Goal: Transaction & Acquisition: Purchase product/service

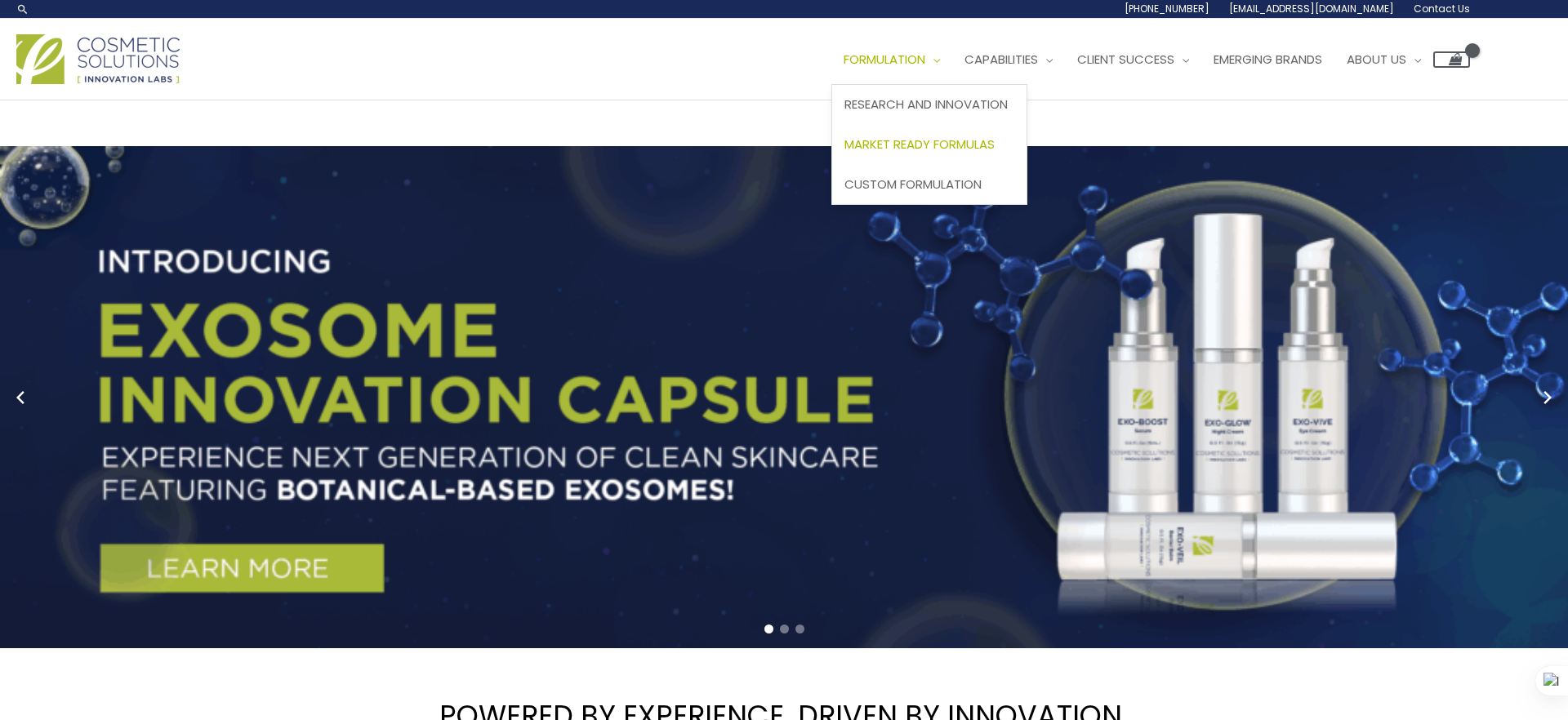
click at [951, 133] on link "Market Ready Formulas" at bounding box center [929, 144] width 194 height 40
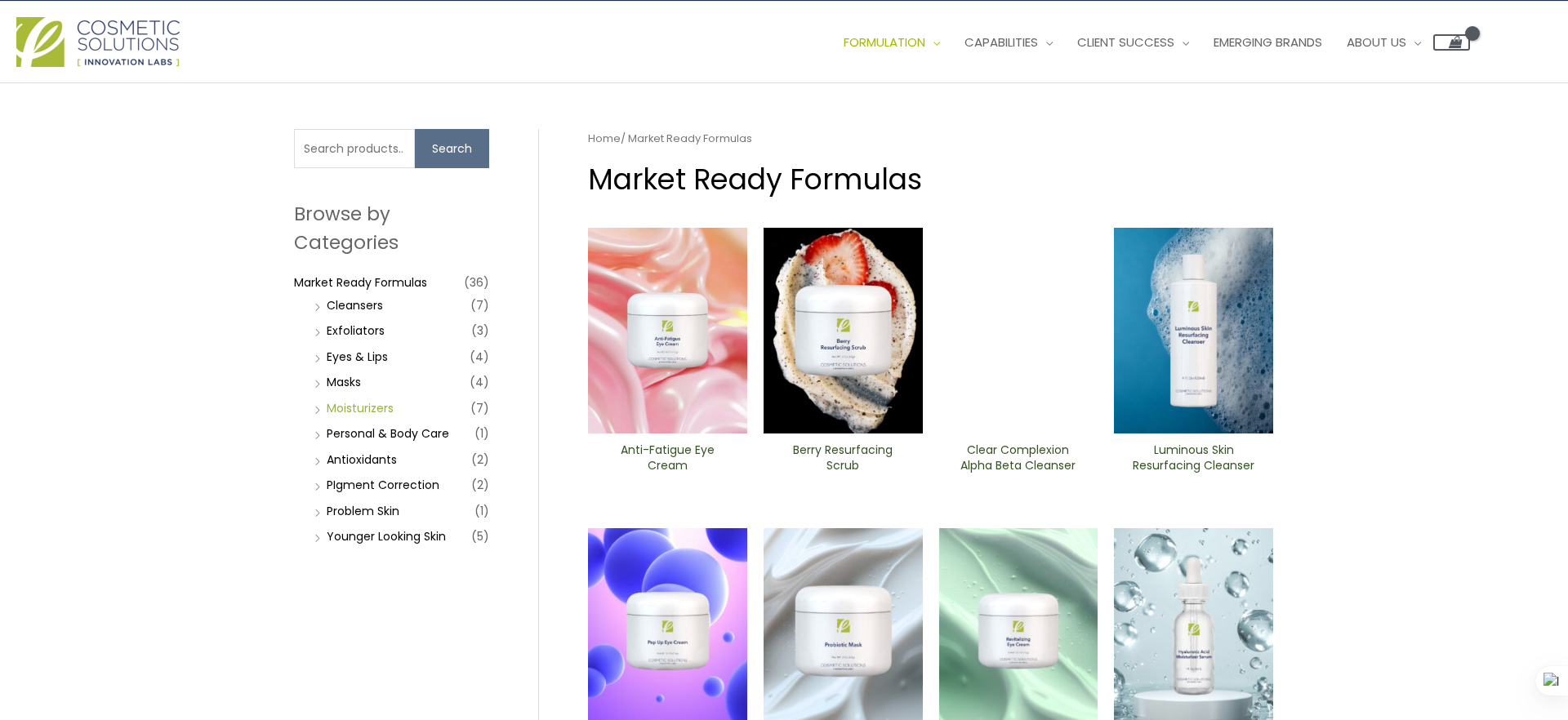
scroll to position [19, 0]
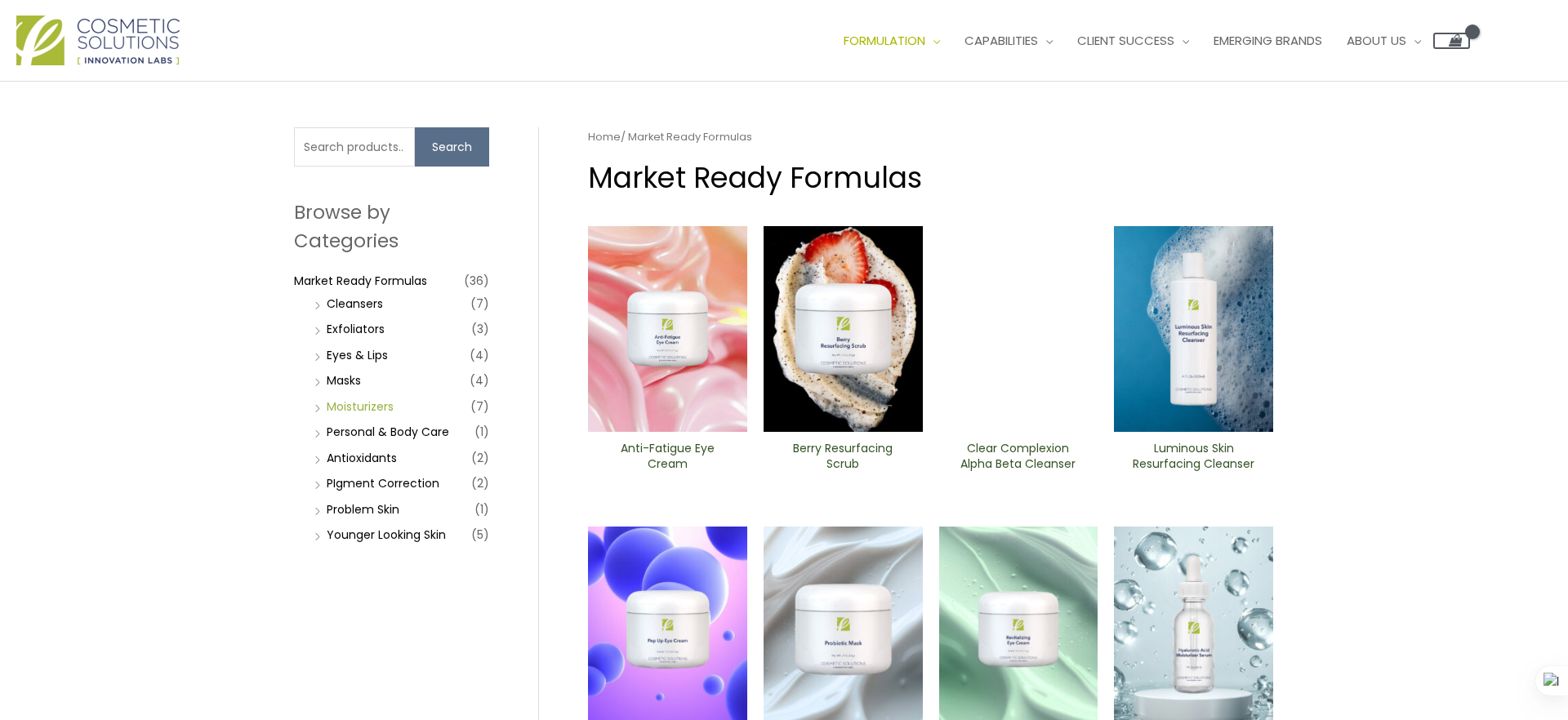
click at [356, 410] on link "Moisturizers" at bounding box center [361, 406] width 67 height 16
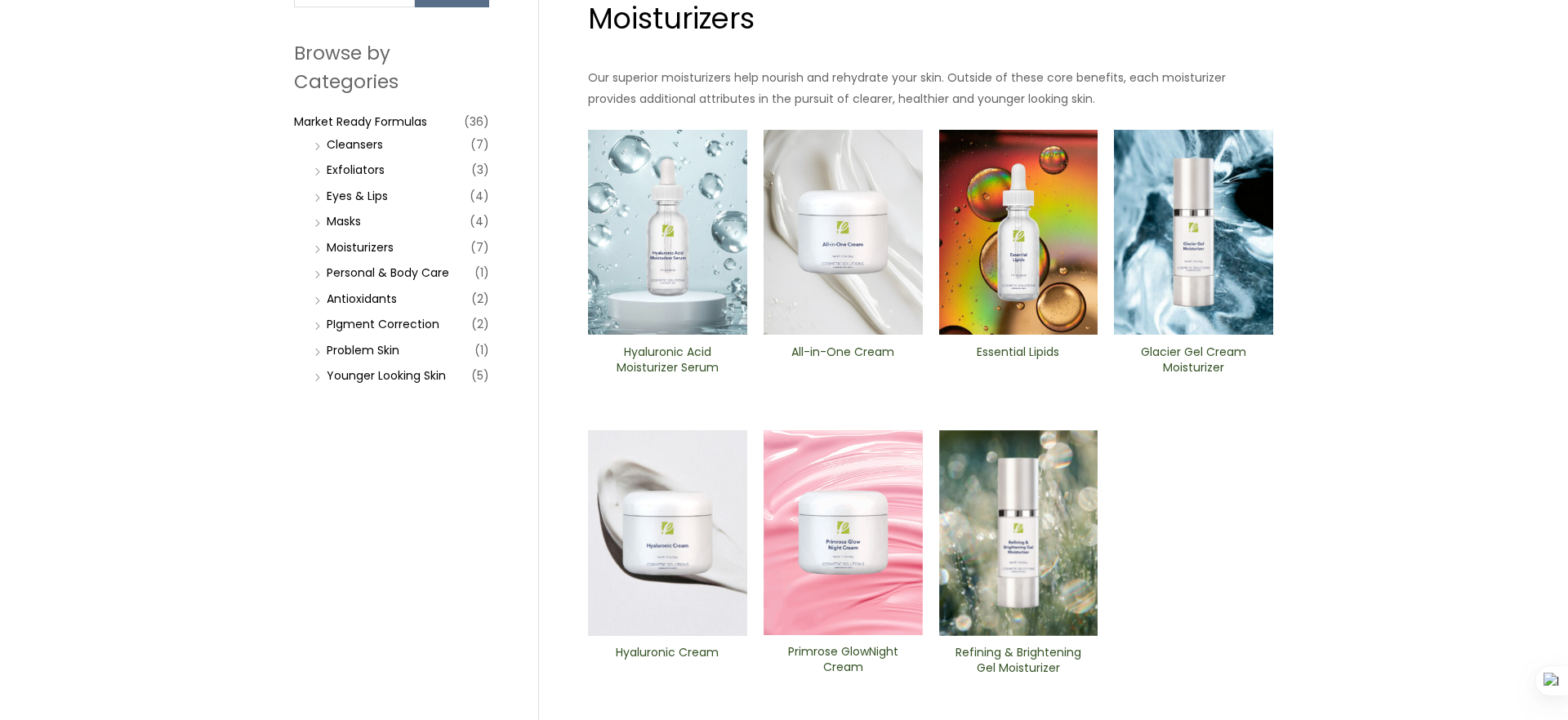
scroll to position [181, 0]
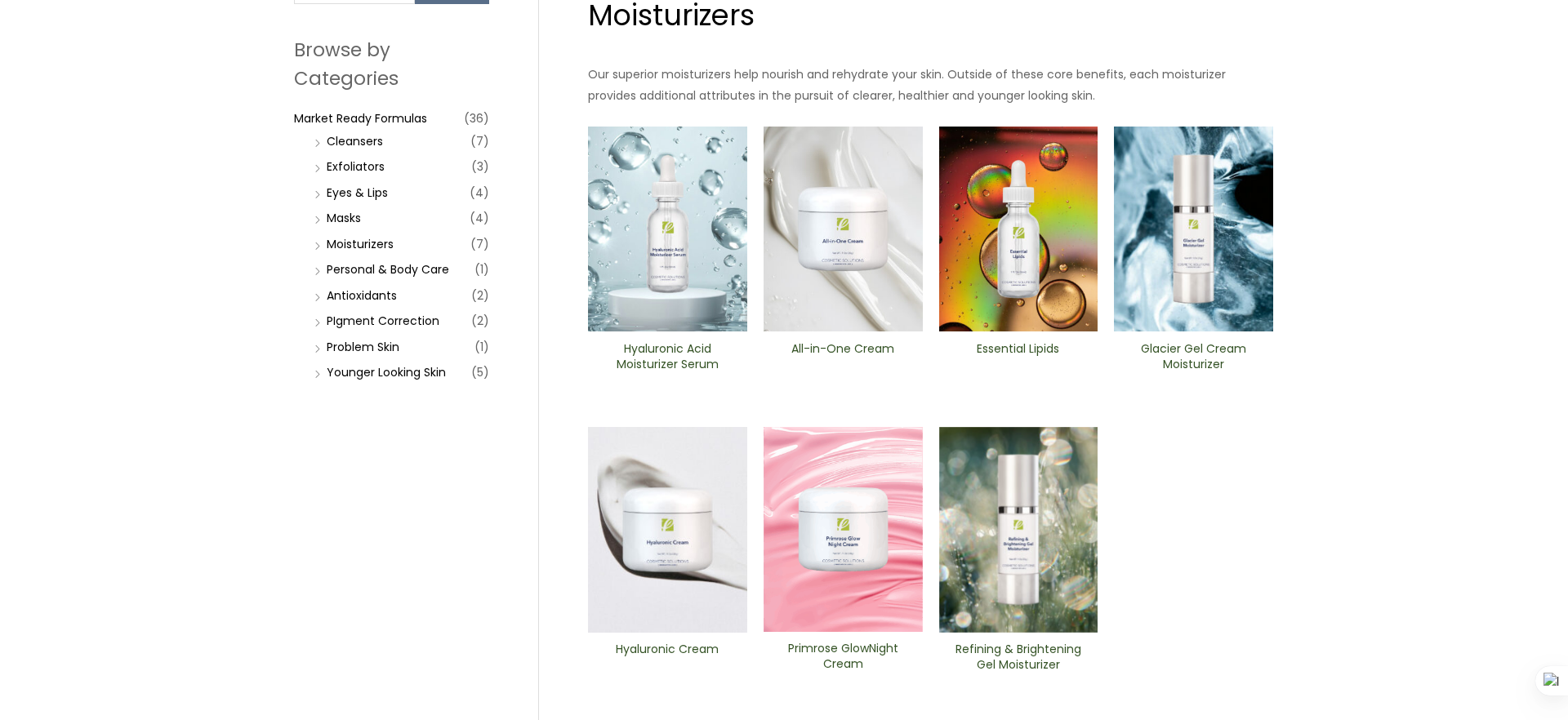
click at [903, 529] on img at bounding box center [843, 529] width 159 height 205
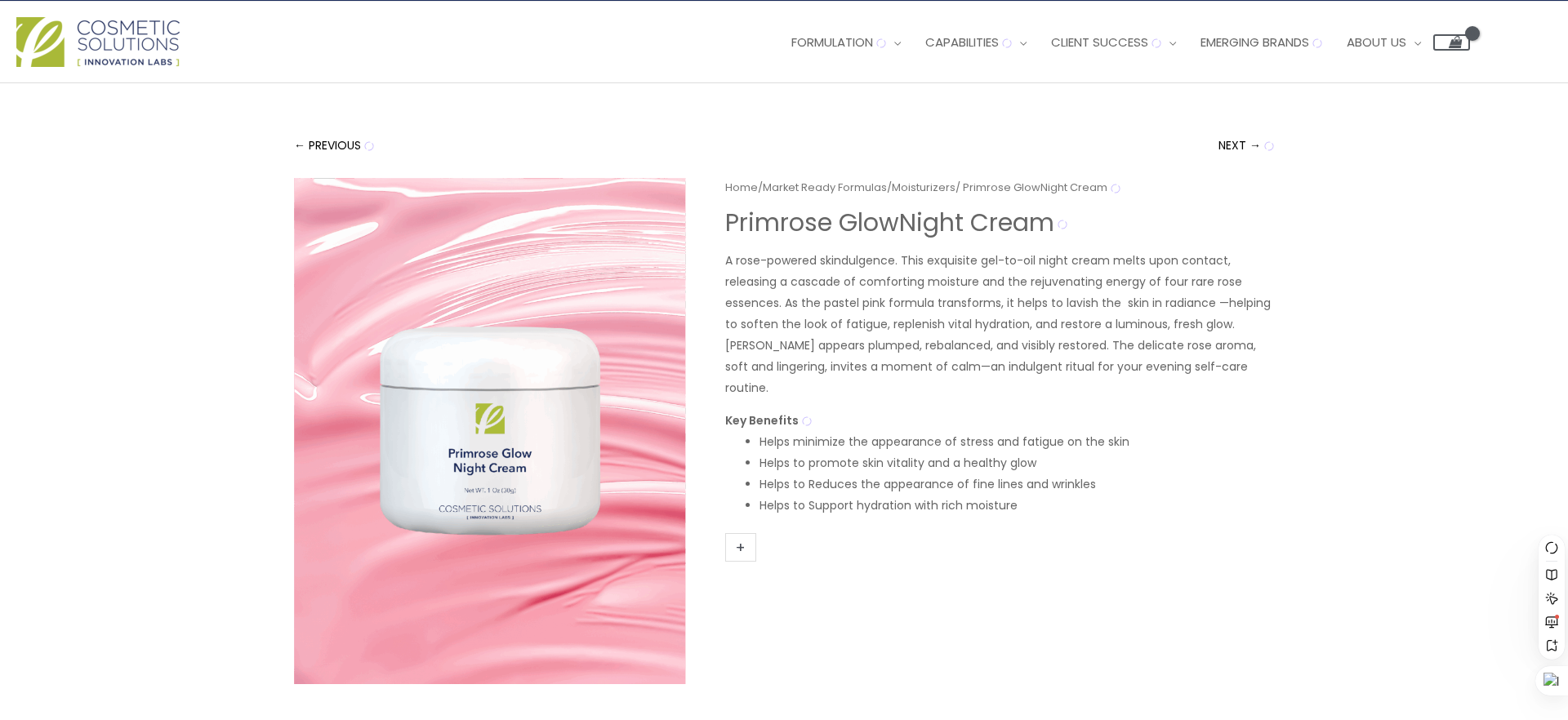
scroll to position [26, 0]
